Goal: Book appointment/travel/reservation

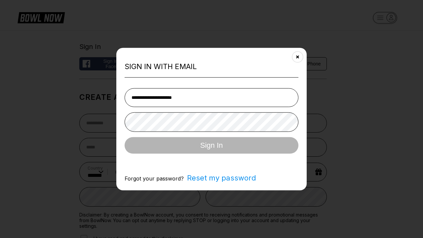
select select "**"
type input "**********"
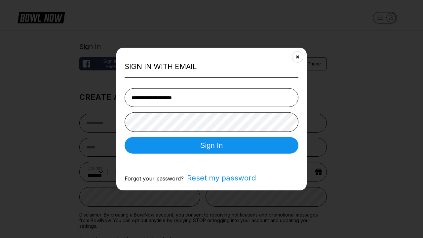
click at [212, 146] on button "Sign In" at bounding box center [212, 145] width 174 height 17
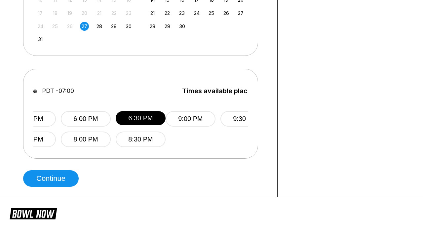
click at [53, 179] on button "Continue" at bounding box center [51, 178] width 56 height 17
